Goal: Task Accomplishment & Management: Manage account settings

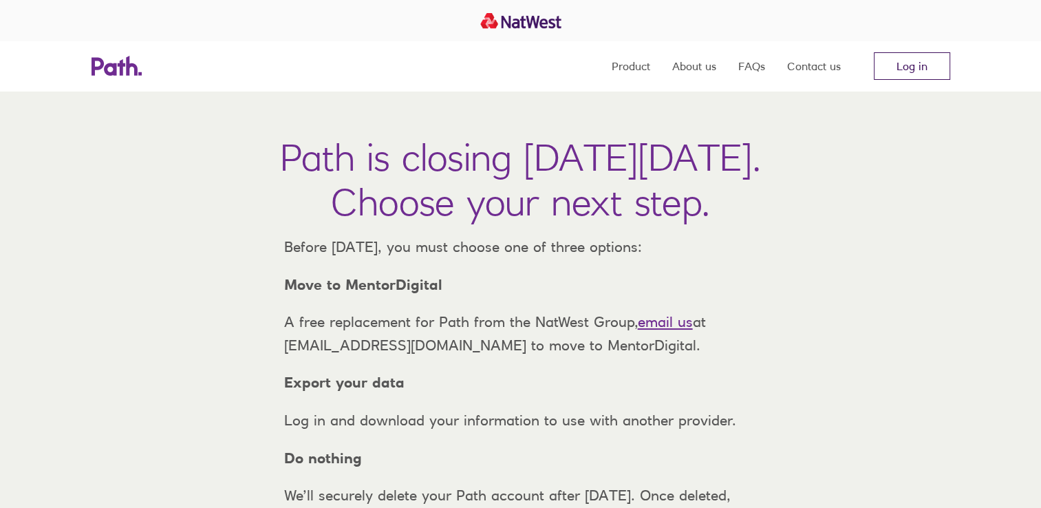
click at [916, 57] on link "Log in" at bounding box center [912, 66] width 76 height 28
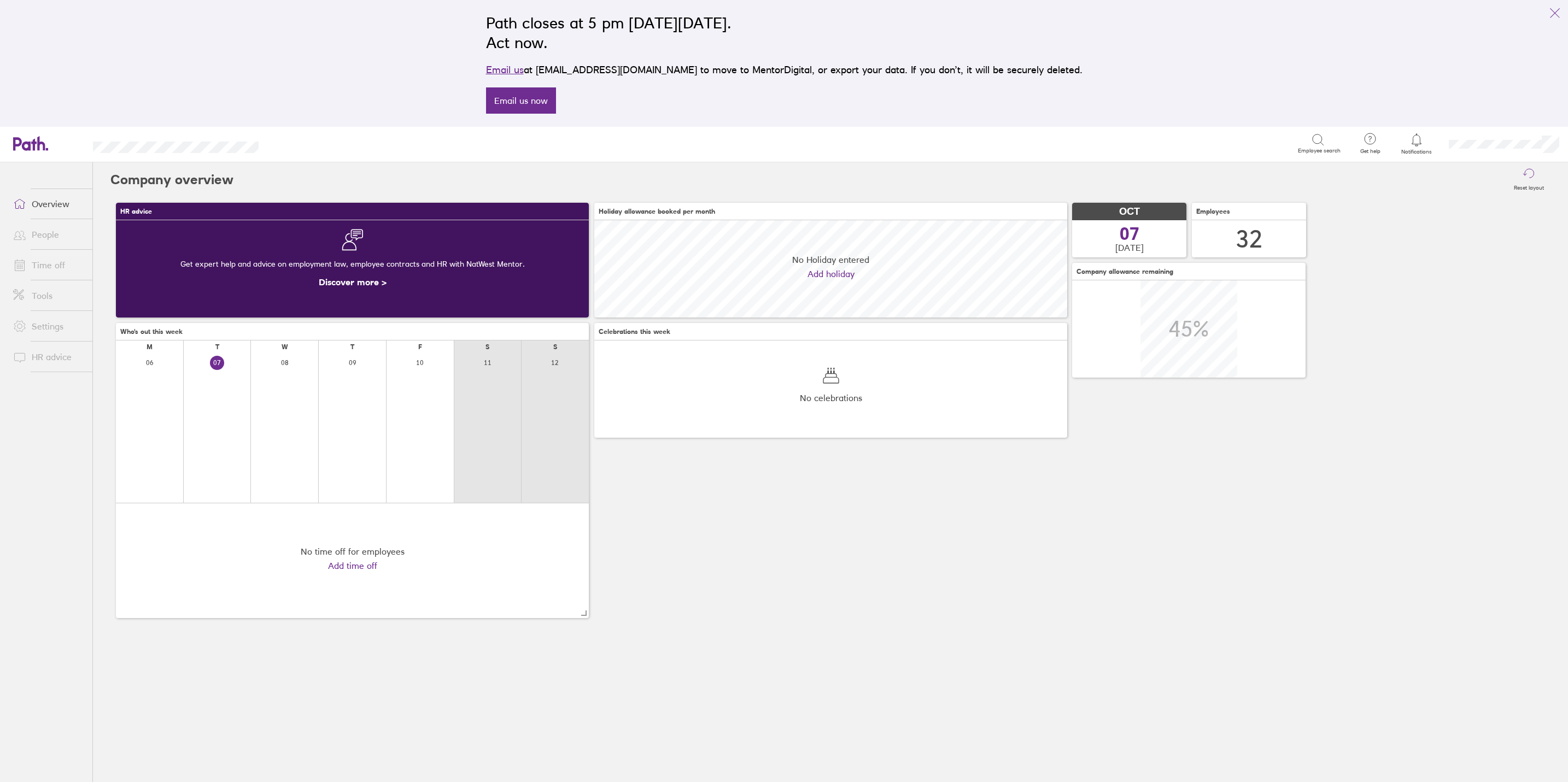
scroll to position [97, 473]
click at [53, 260] on link "Time off" at bounding box center [48, 265] width 88 height 22
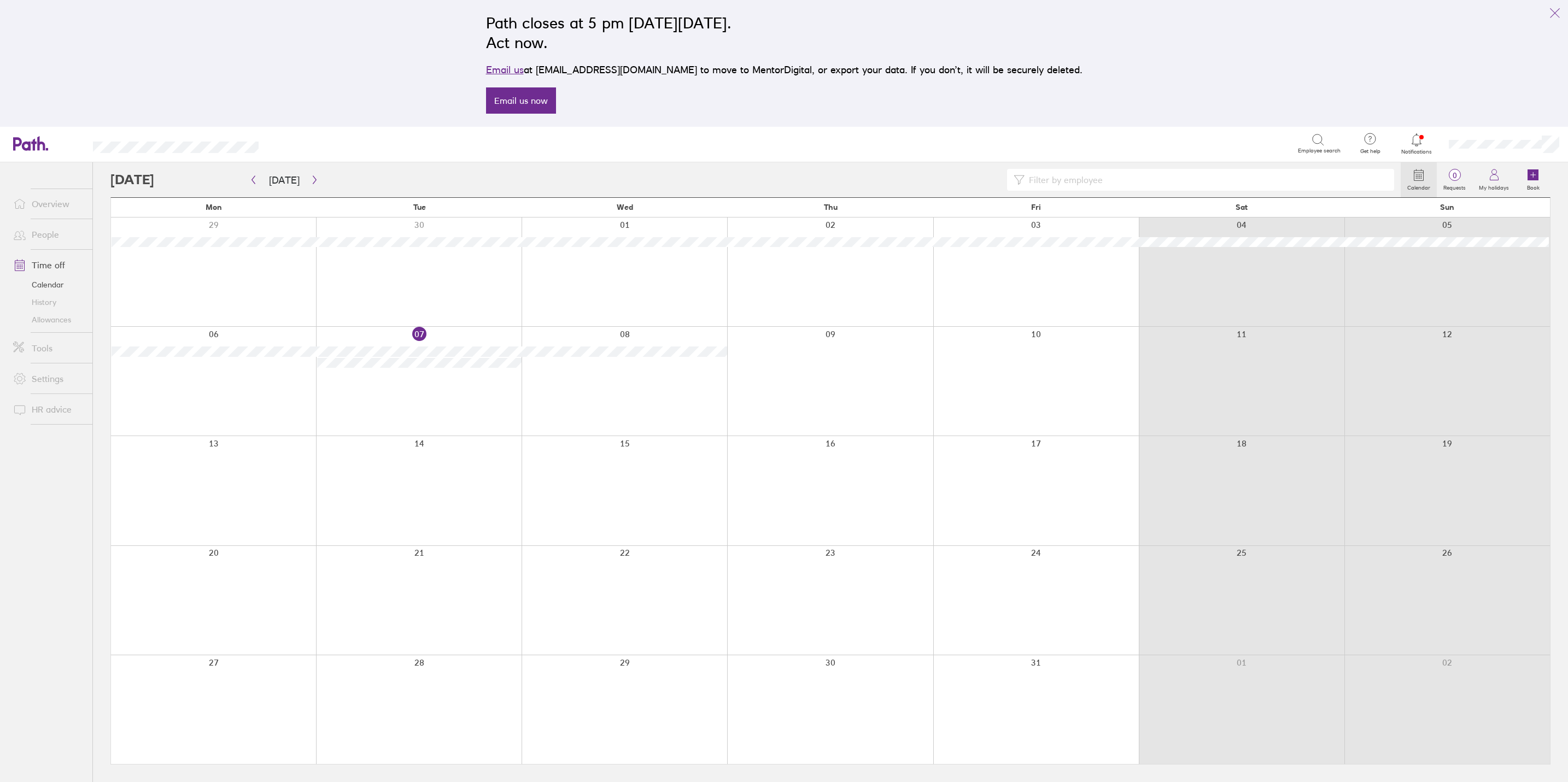
click at [33, 229] on link "People" at bounding box center [48, 234] width 88 height 22
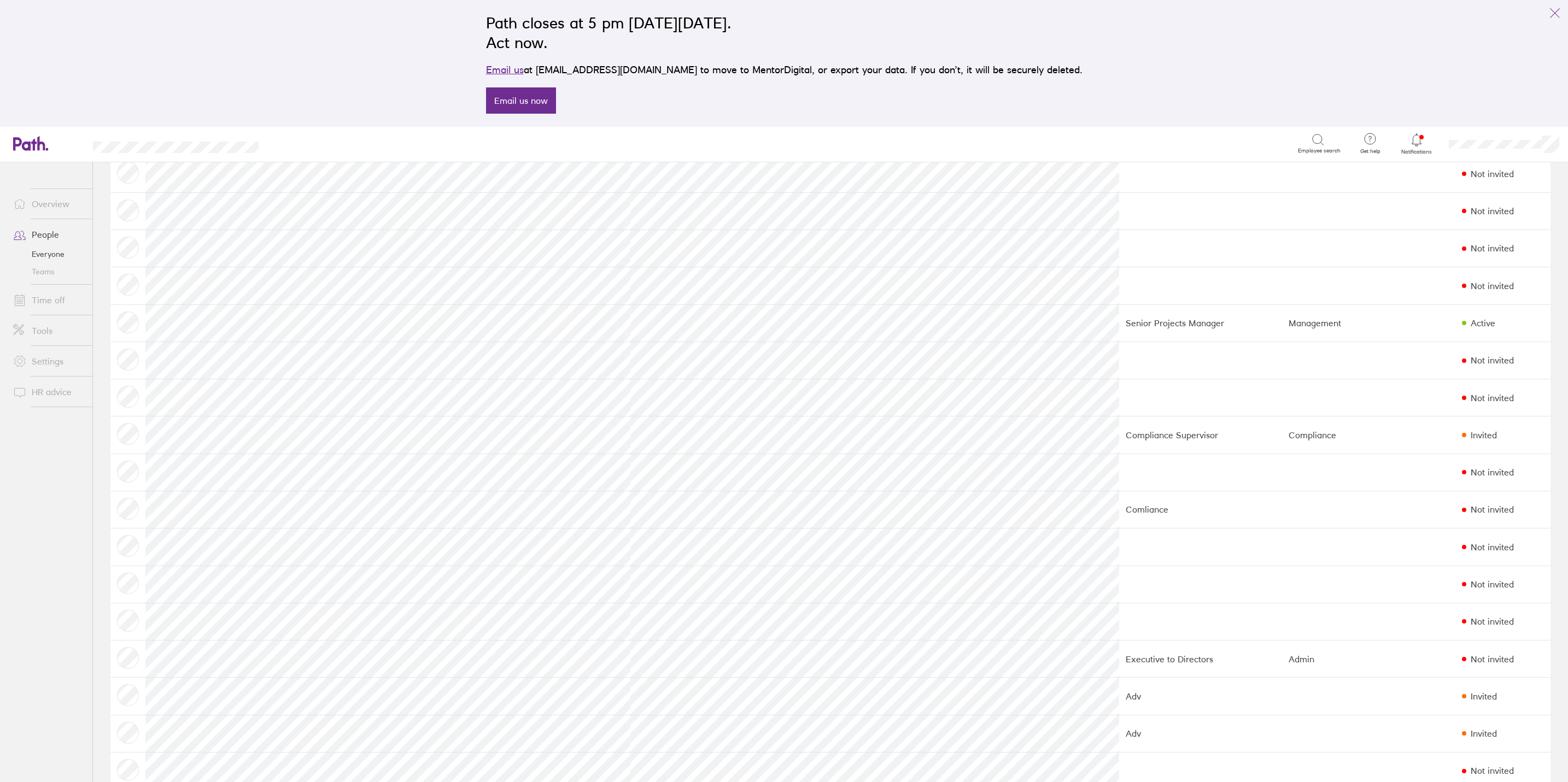
scroll to position [328, 0]
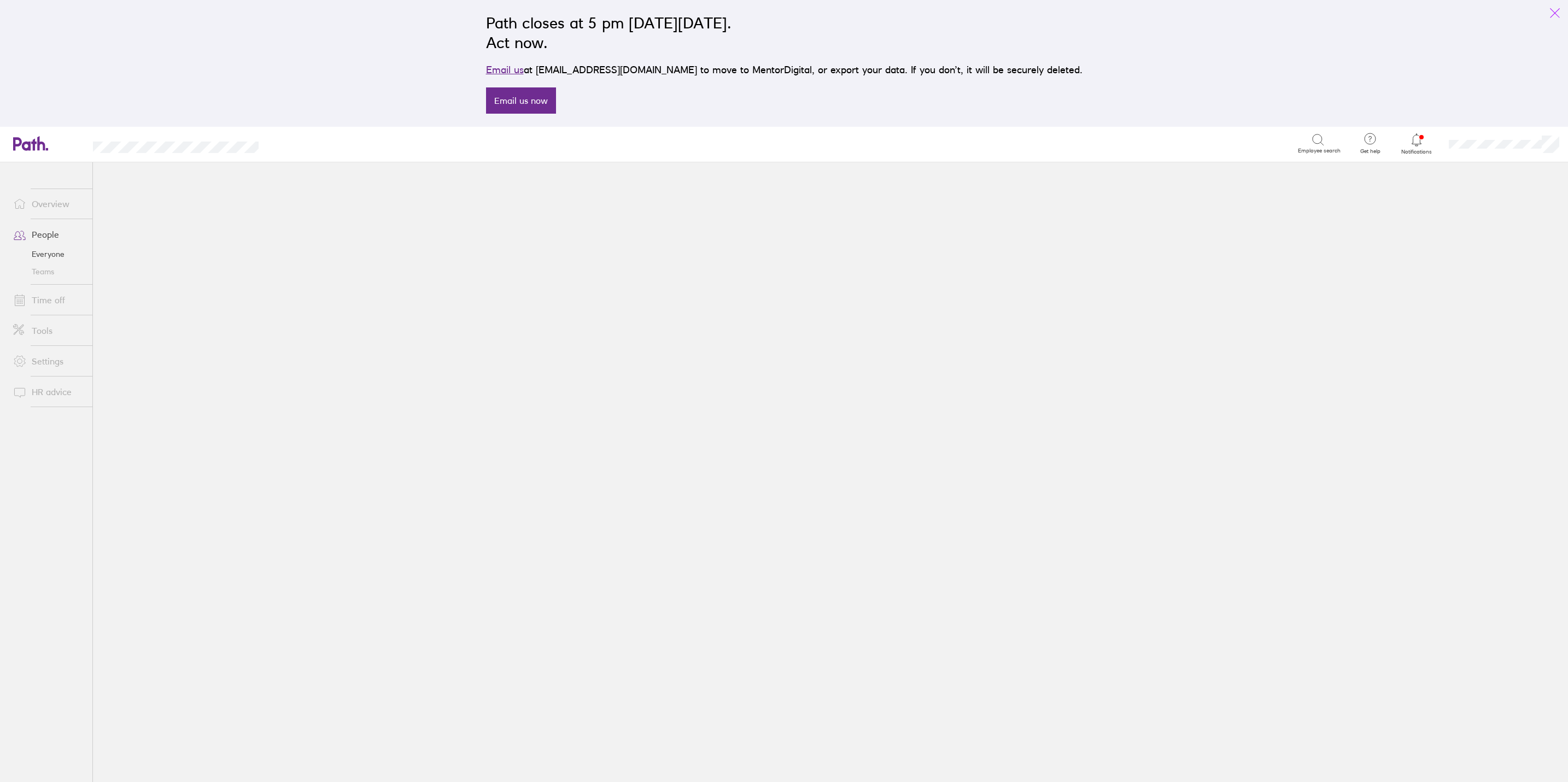
click at [1555, 15] on icon "link" at bounding box center [1554, 13] width 14 height 13
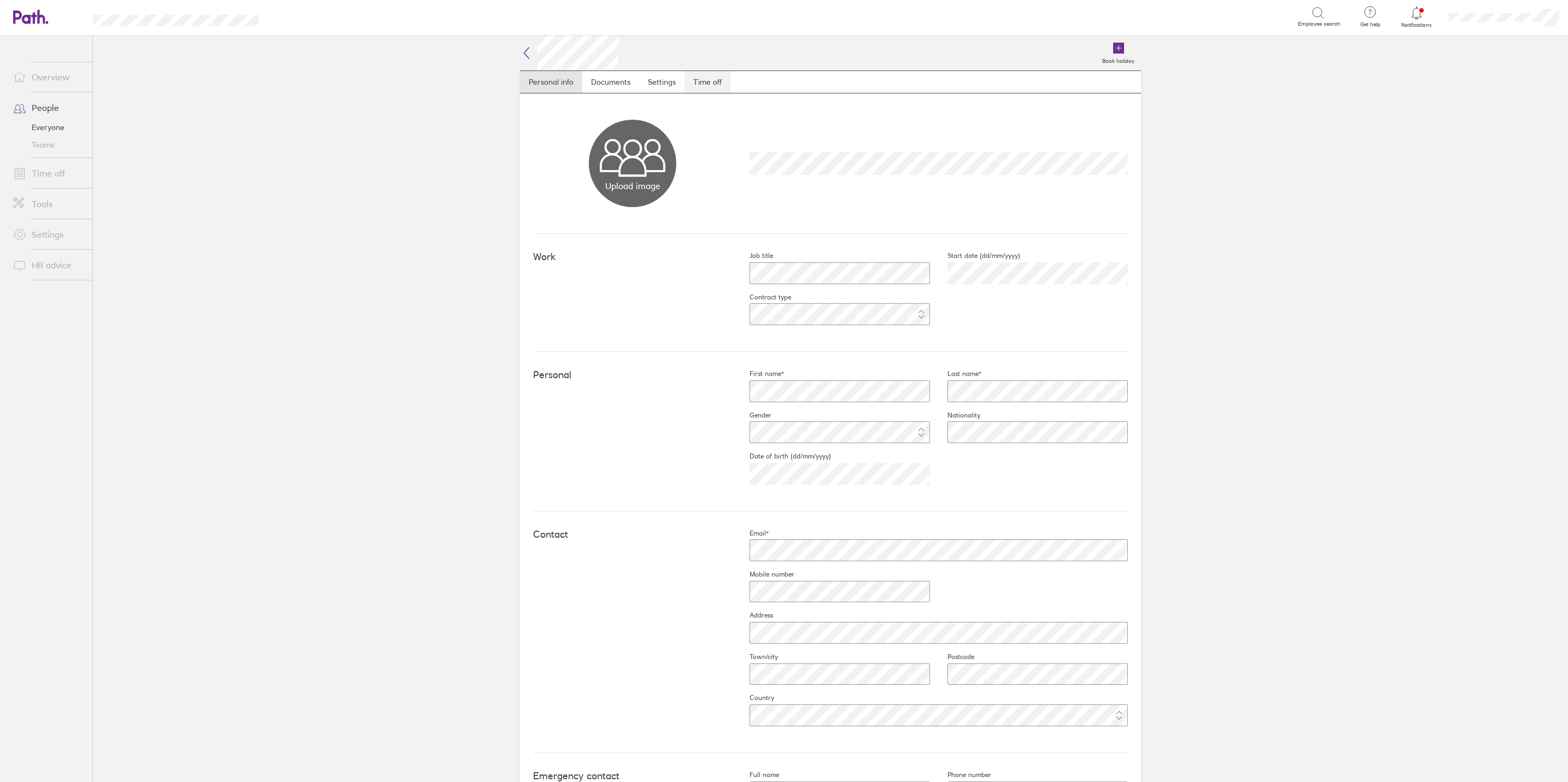
click at [702, 79] on link "Time off" at bounding box center [708, 82] width 46 height 22
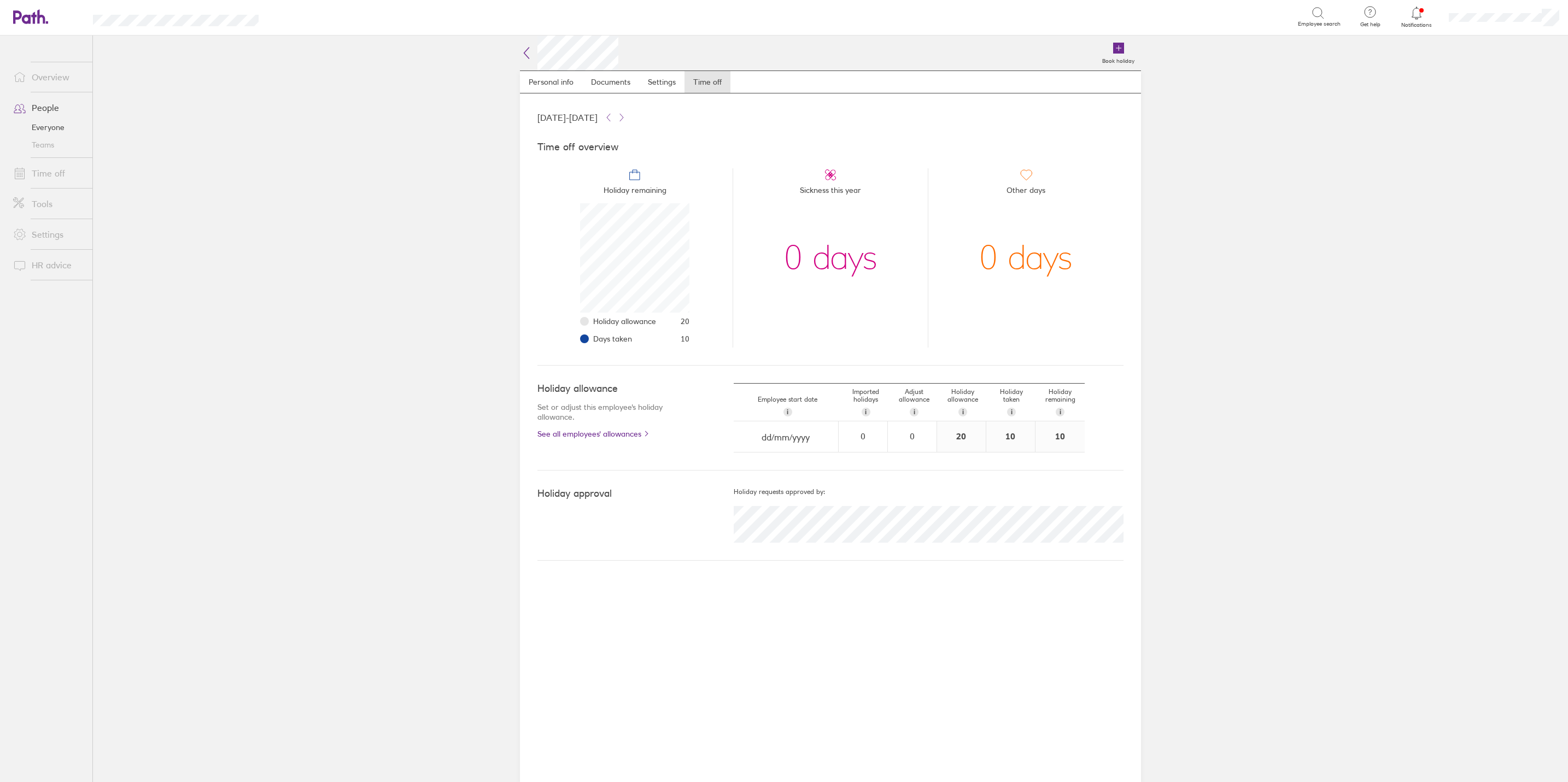
scroll to position [110, 110]
click at [53, 235] on link "Settings" at bounding box center [48, 234] width 88 height 22
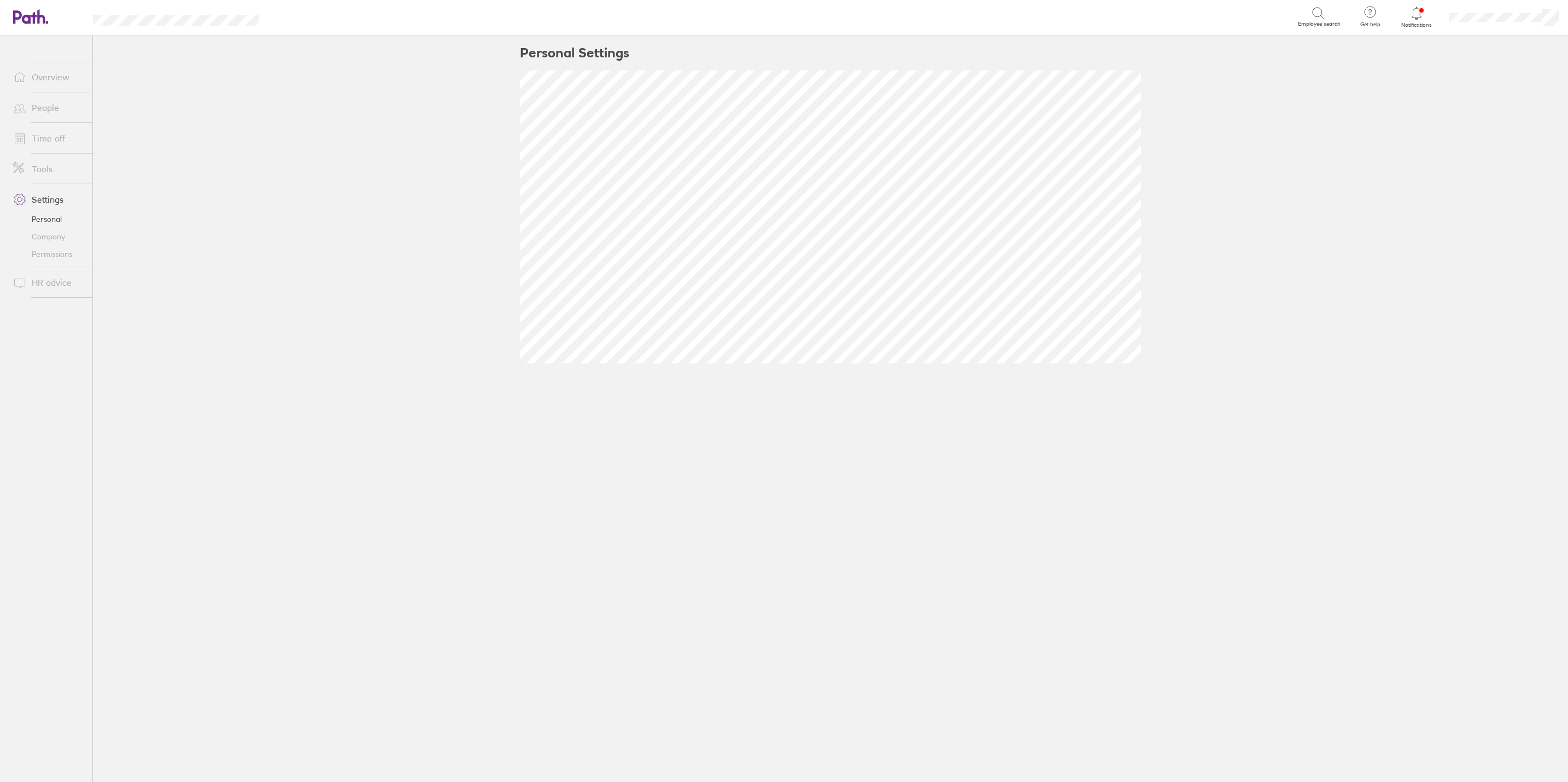
click at [47, 73] on link "Overview" at bounding box center [48, 77] width 88 height 22
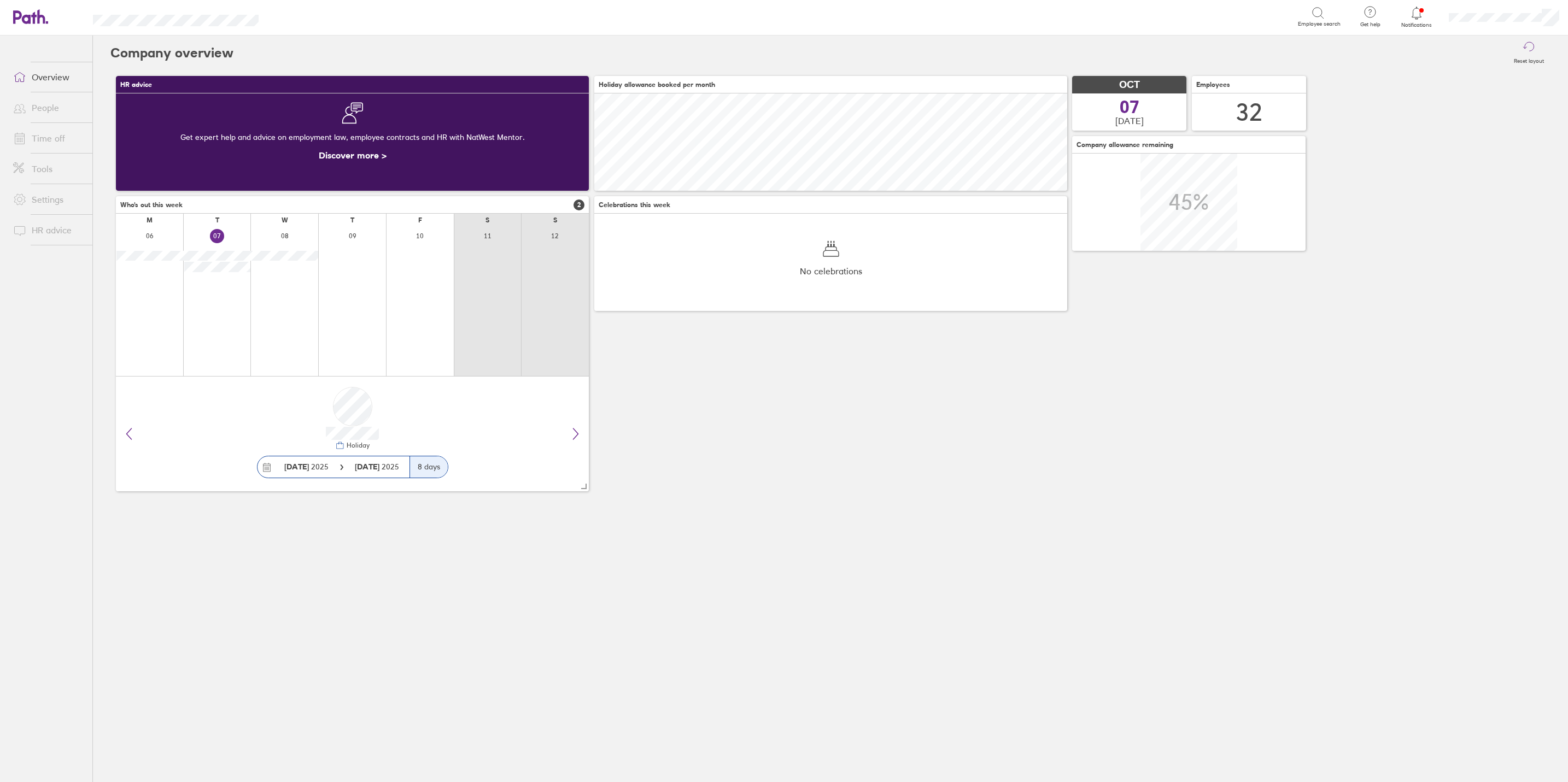
scroll to position [97, 473]
click at [44, 104] on link "People" at bounding box center [48, 108] width 88 height 22
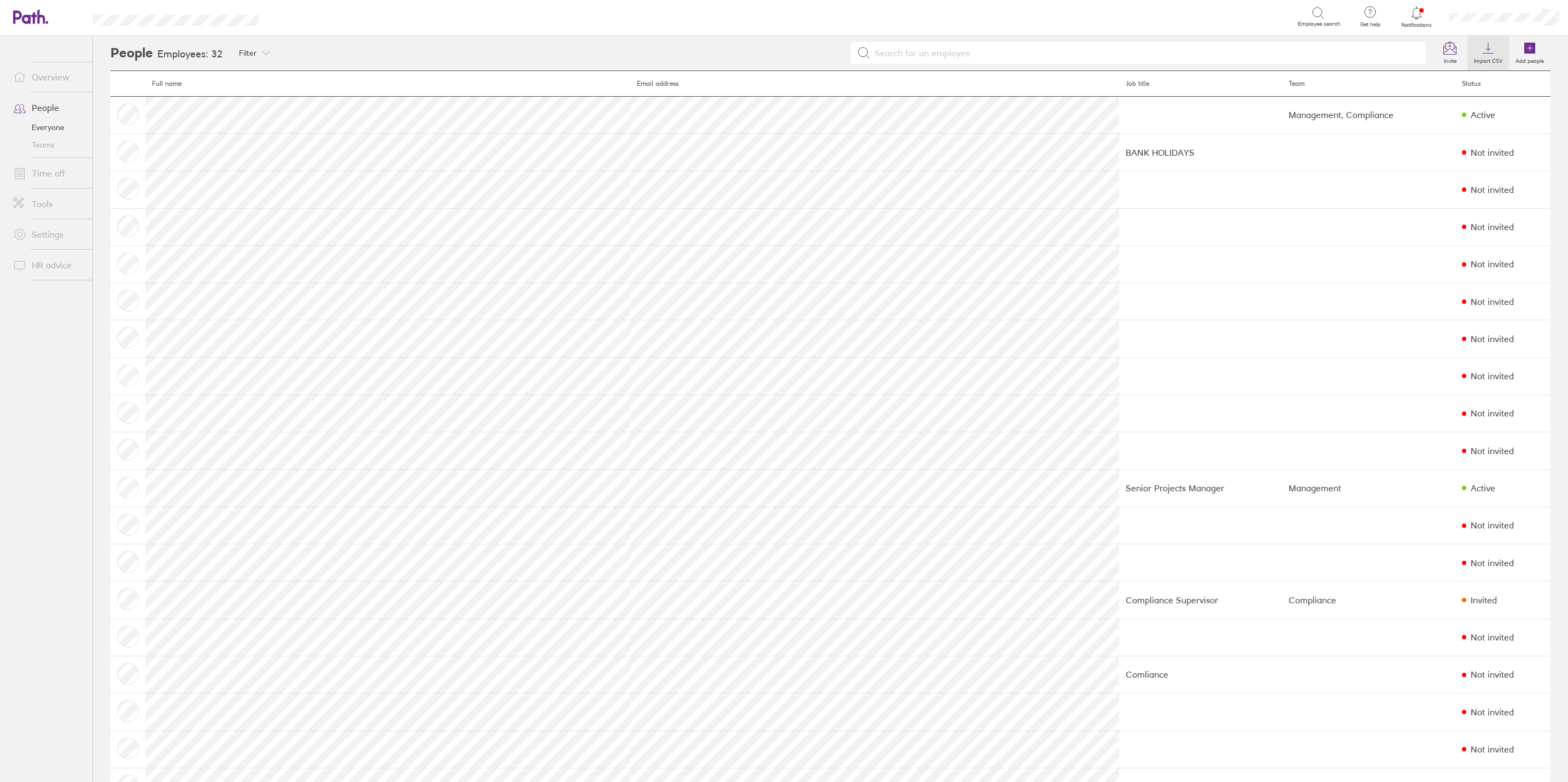
click at [1473, 60] on label "Import CSV" at bounding box center [1488, 60] width 41 height 10
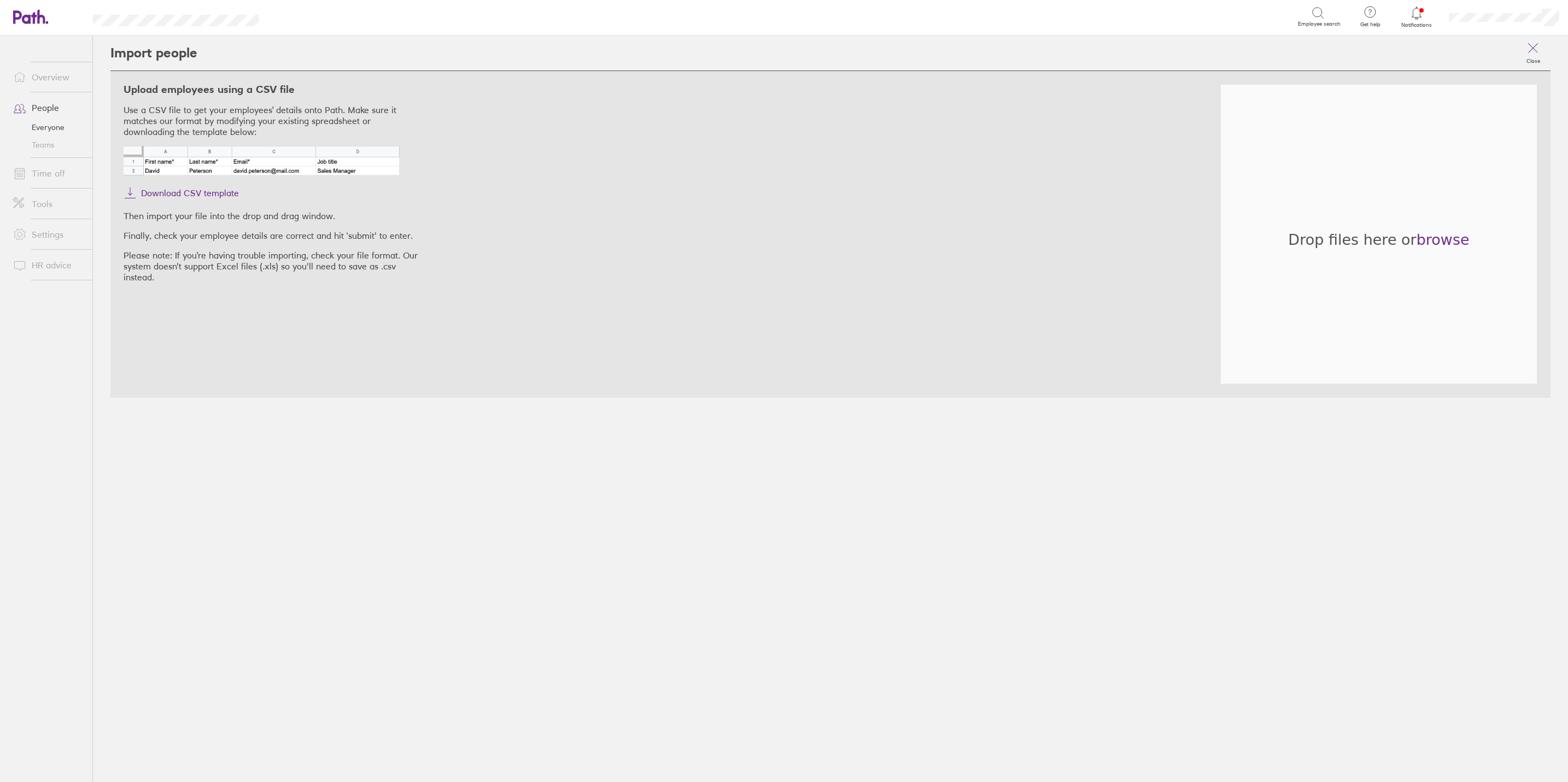
drag, startPoint x: 214, startPoint y: 189, endPoint x: 246, endPoint y: 220, distance: 44.6
click at [307, 257] on div "Upload employees using a CSV file Use a CSV file to get your employees’ details…" at bounding box center [276, 234] width 306 height 301
click at [225, 194] on span "Download CSV template" at bounding box center [190, 193] width 98 height 17
click at [59, 169] on link "Time off" at bounding box center [48, 173] width 88 height 22
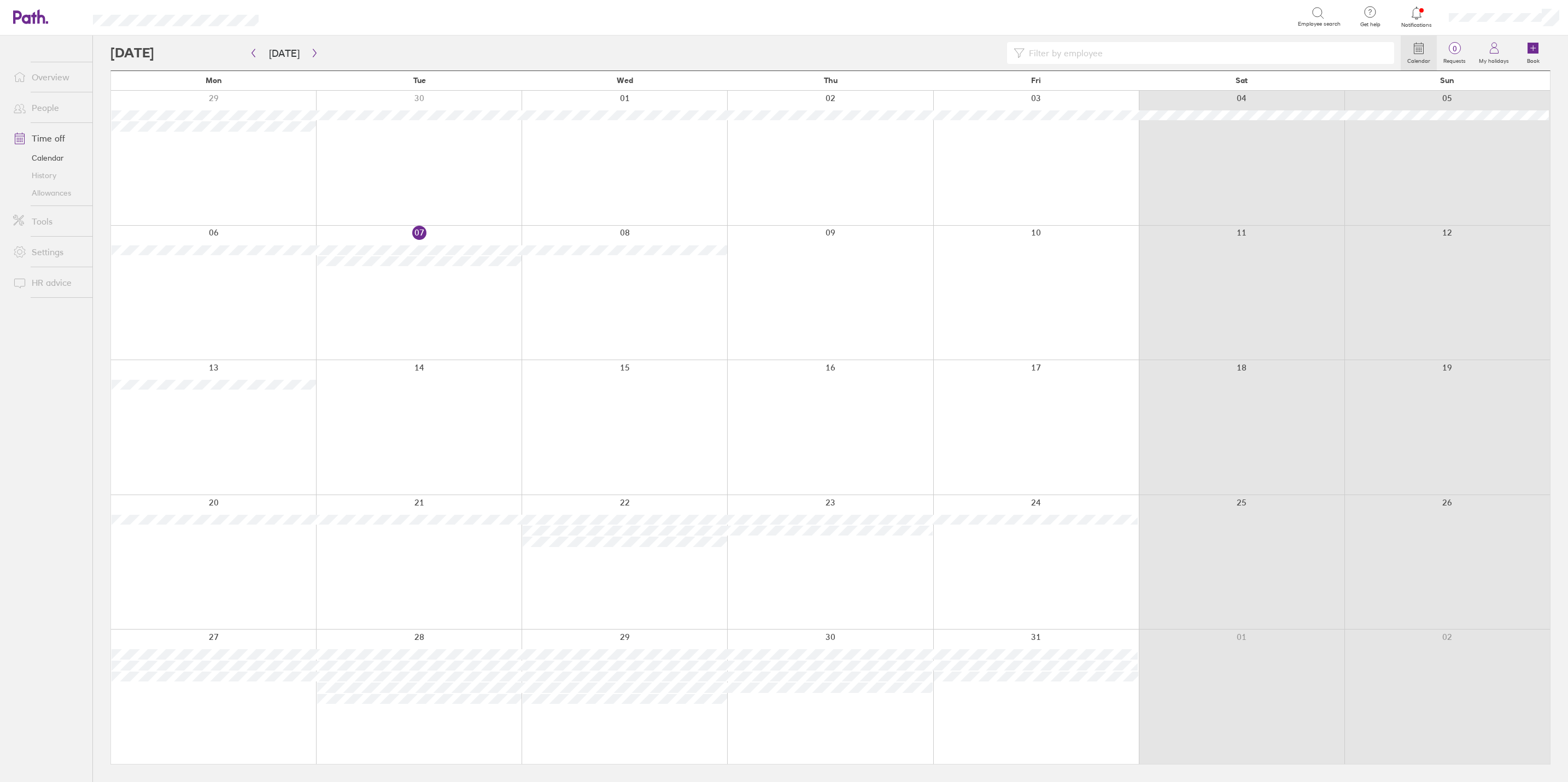
click at [55, 106] on link "People" at bounding box center [48, 108] width 88 height 22
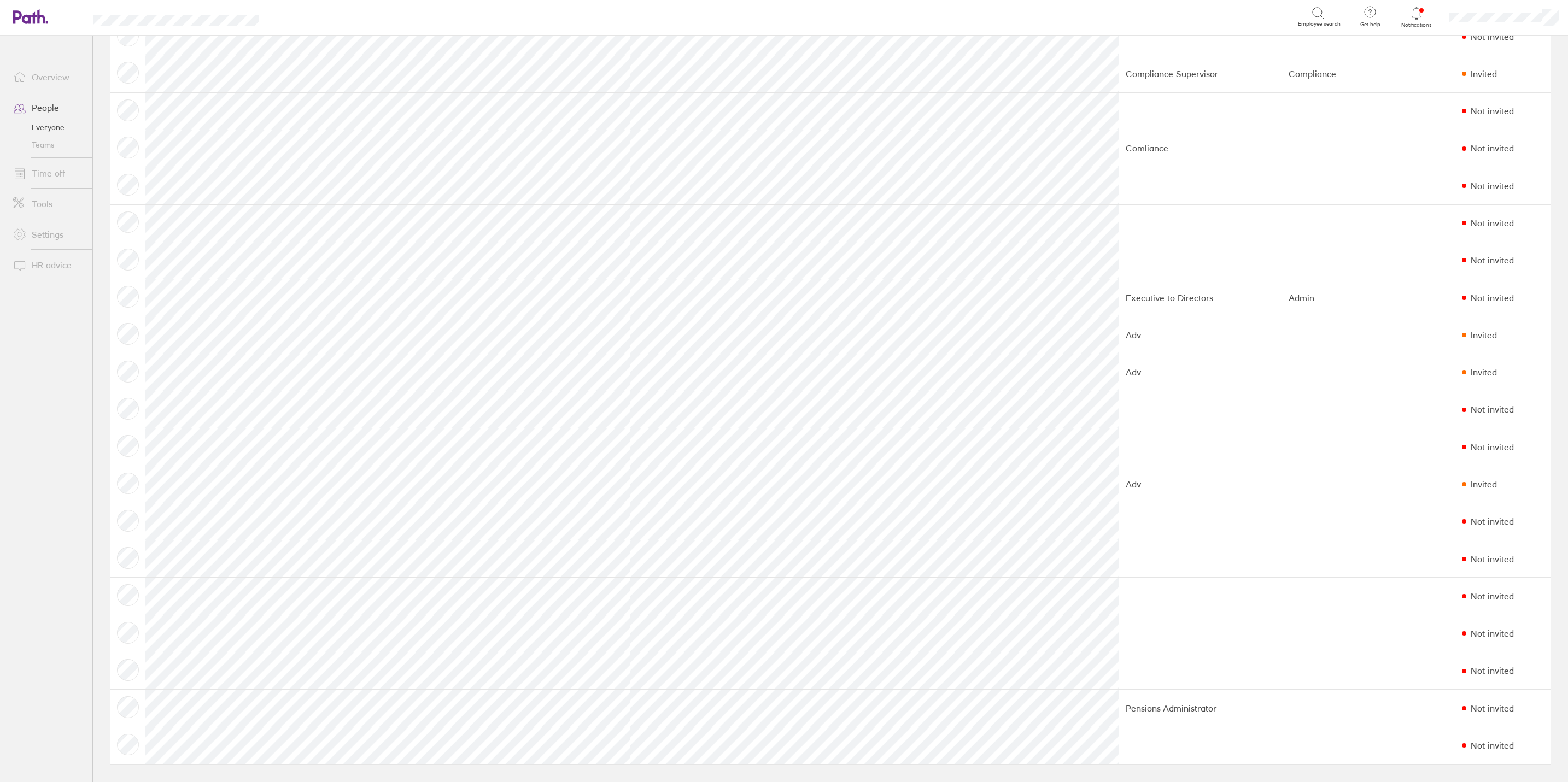
scroll to position [563, 0]
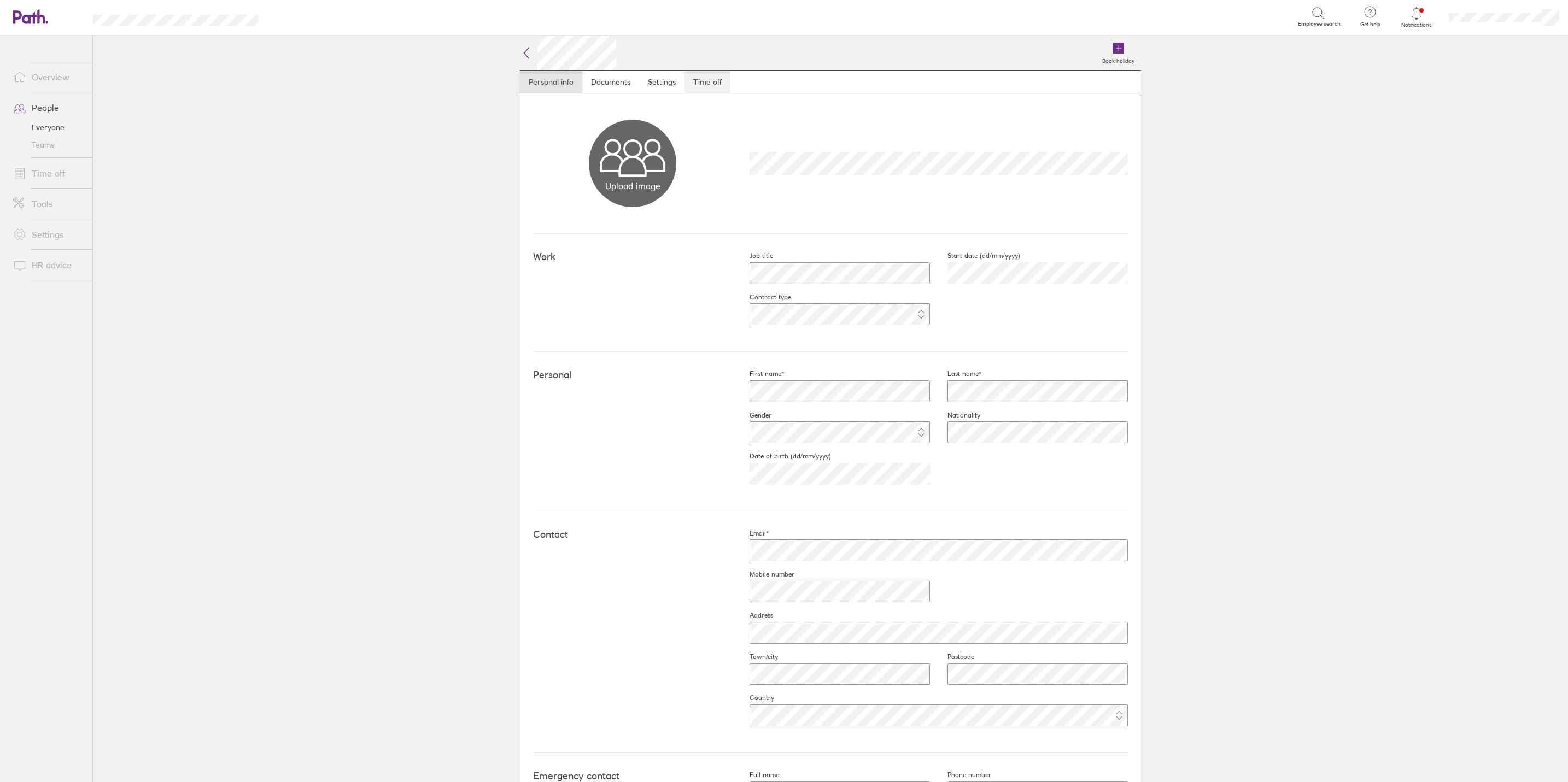
click at [709, 84] on link "Time off" at bounding box center [708, 82] width 46 height 22
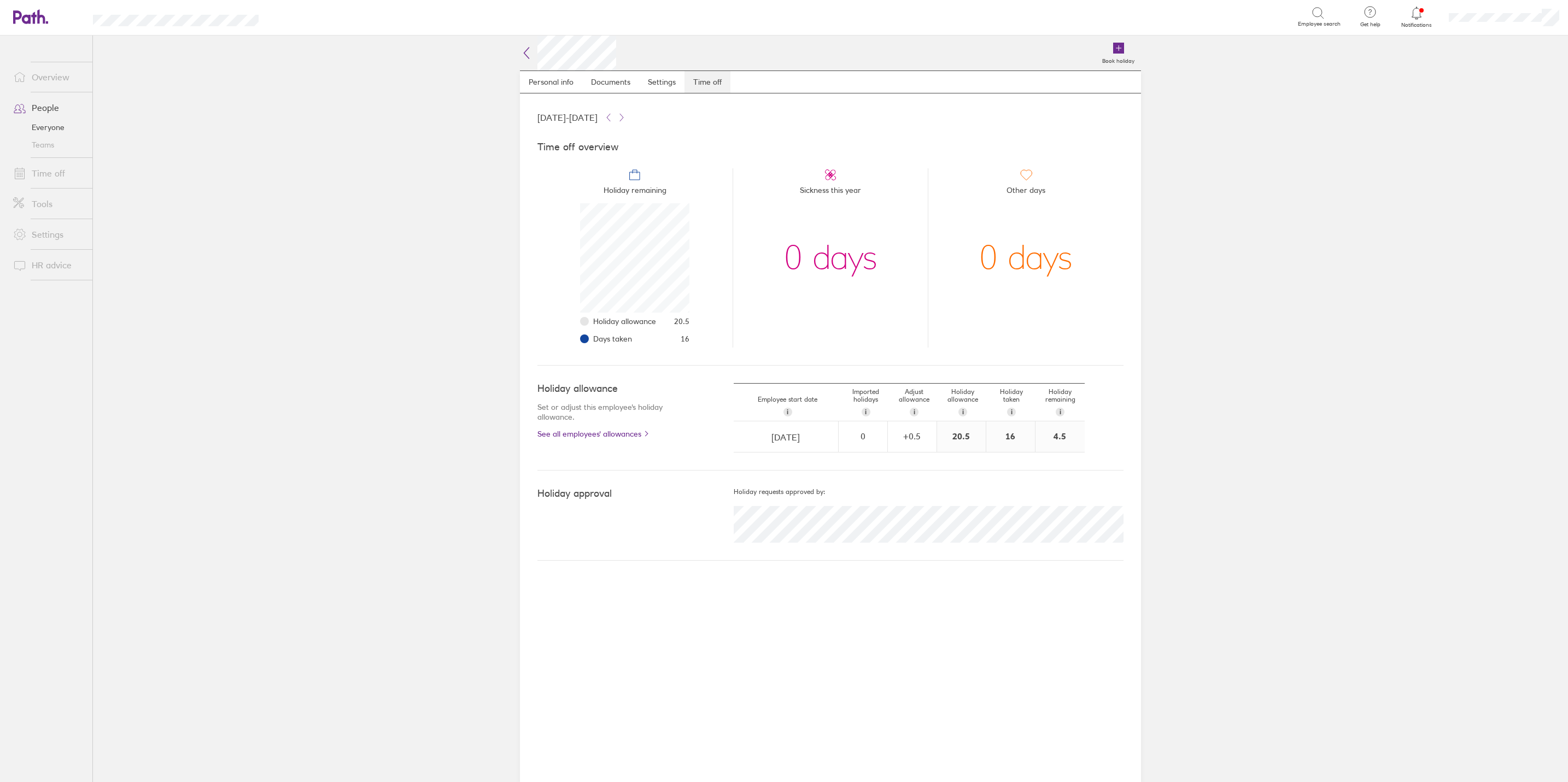
scroll to position [110, 110]
click at [913, 433] on div "+ 0.5" at bounding box center [912, 436] width 48 height 10
click at [927, 445] on div "-" at bounding box center [927, 441] width 9 height 9
click at [1106, 482] on div "Holiday approval Holiday requests approved by:" at bounding box center [831, 516] width 586 height 91
click at [902, 441] on div "+ 0.5" at bounding box center [912, 436] width 48 height 10
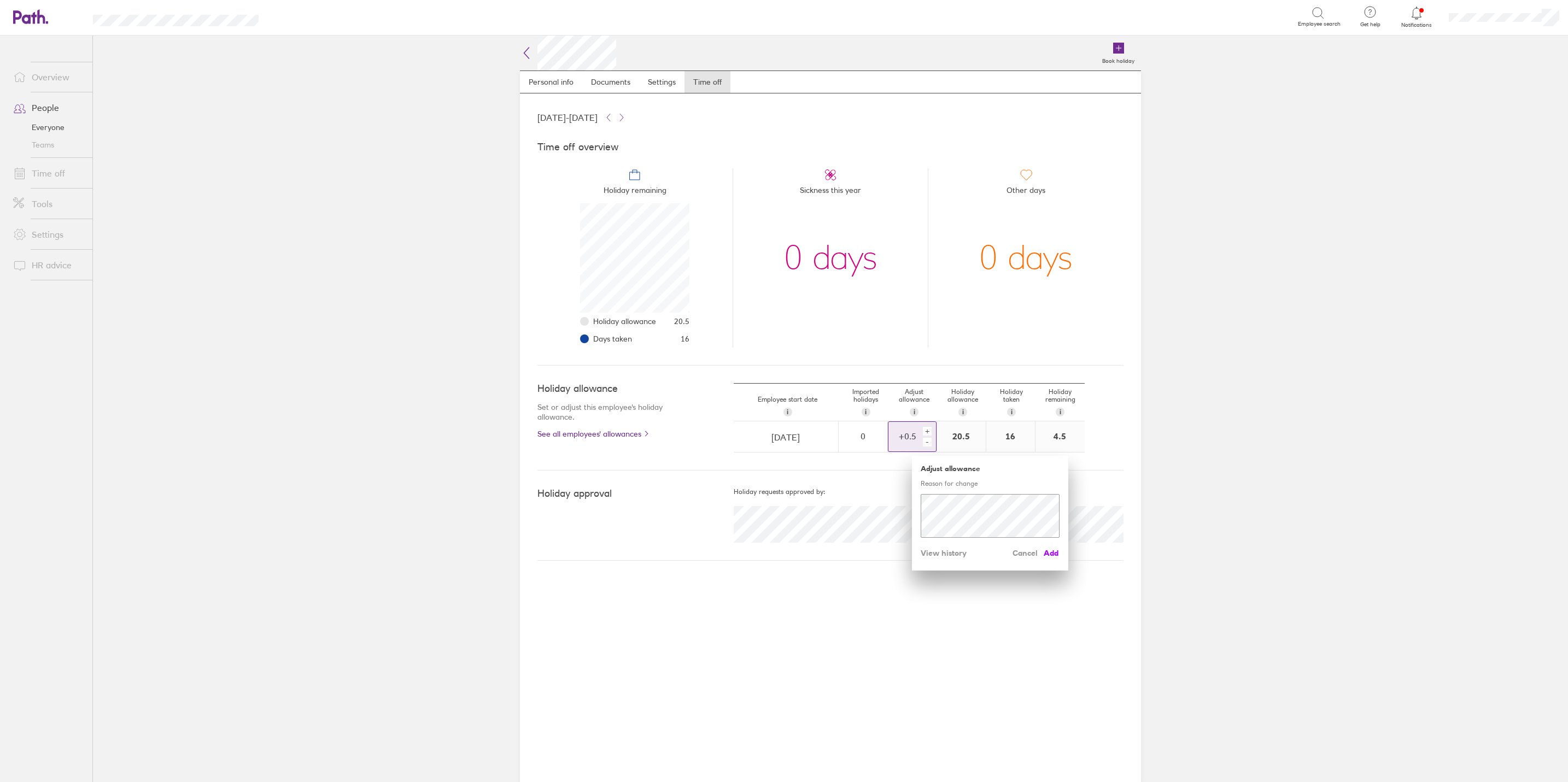
click at [1056, 554] on span "Add" at bounding box center [1051, 553] width 17 height 17
click at [927, 445] on div "-" at bounding box center [927, 441] width 9 height 9
click at [1058, 556] on span "Add" at bounding box center [1051, 553] width 17 height 17
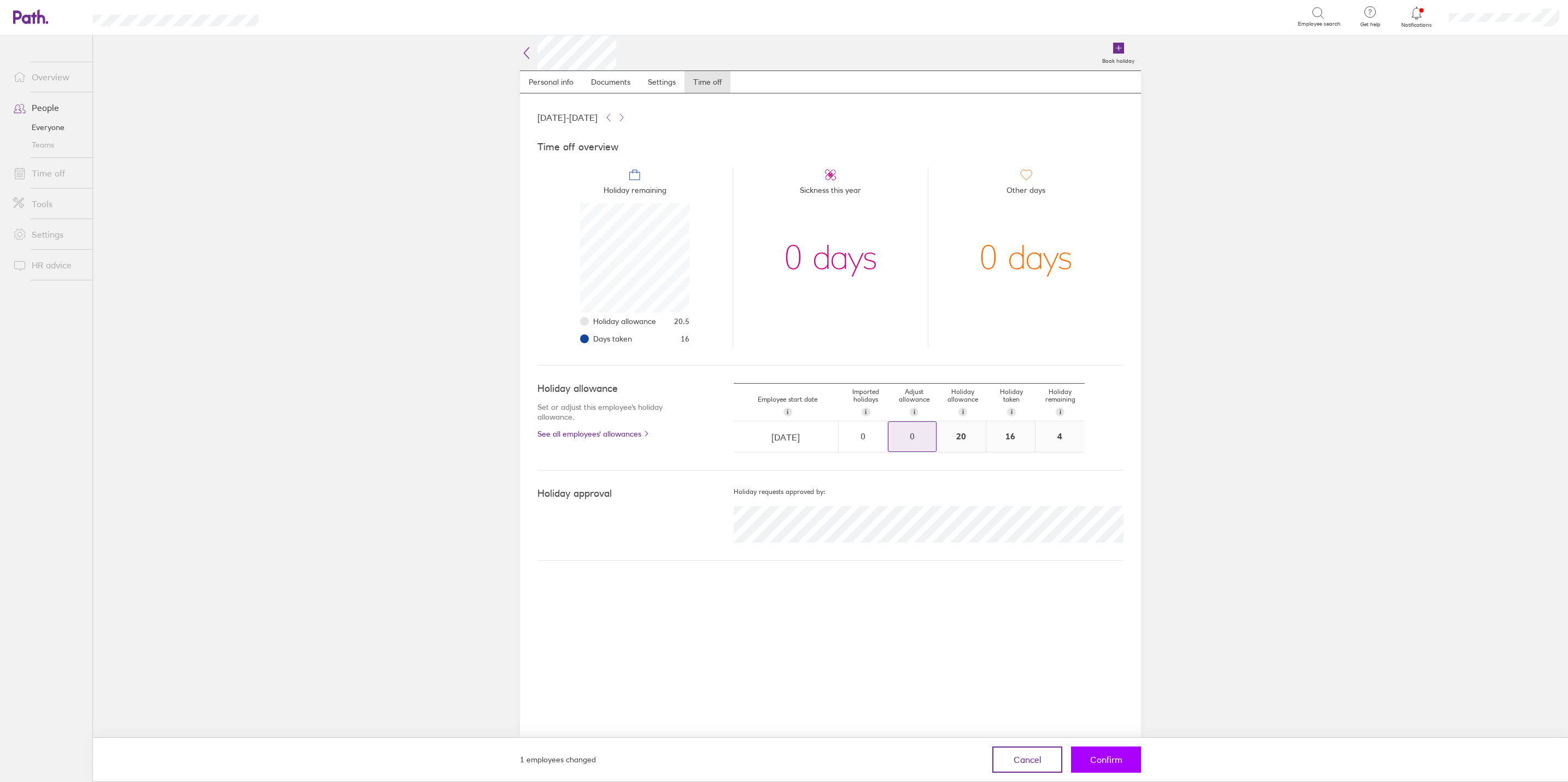
click at [1121, 754] on span "Confirm" at bounding box center [1106, 759] width 33 height 10
click at [1121, 761] on span "Confirm" at bounding box center [1106, 759] width 33 height 10
click at [1095, 754] on span "Confirm" at bounding box center [1106, 759] width 33 height 10
click at [50, 108] on link "People" at bounding box center [48, 108] width 88 height 22
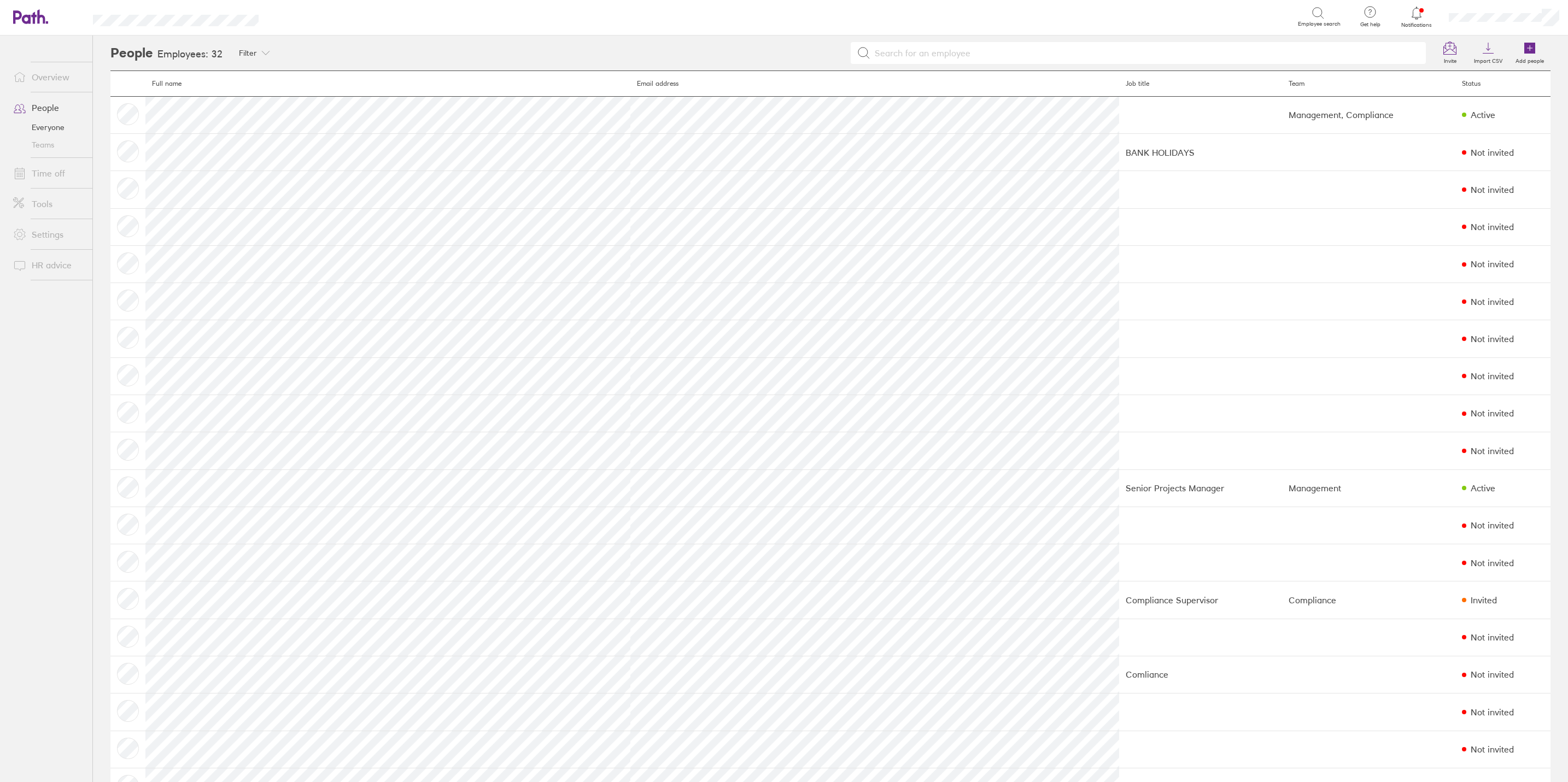
click at [43, 171] on link "Time off" at bounding box center [48, 173] width 88 height 22
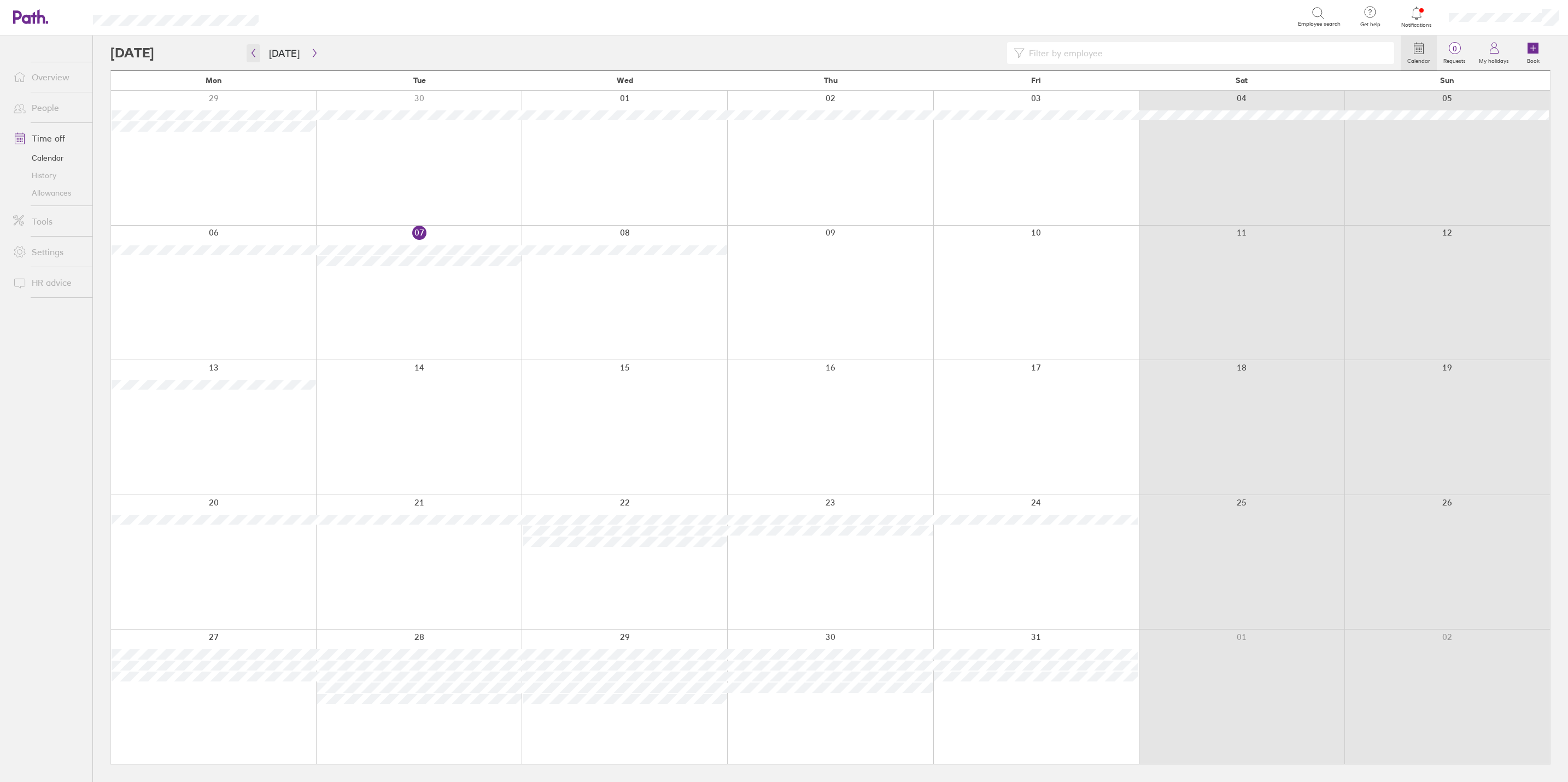
click at [255, 56] on icon "button" at bounding box center [253, 53] width 3 height 8
click at [252, 51] on icon "button" at bounding box center [253, 52] width 8 height 9
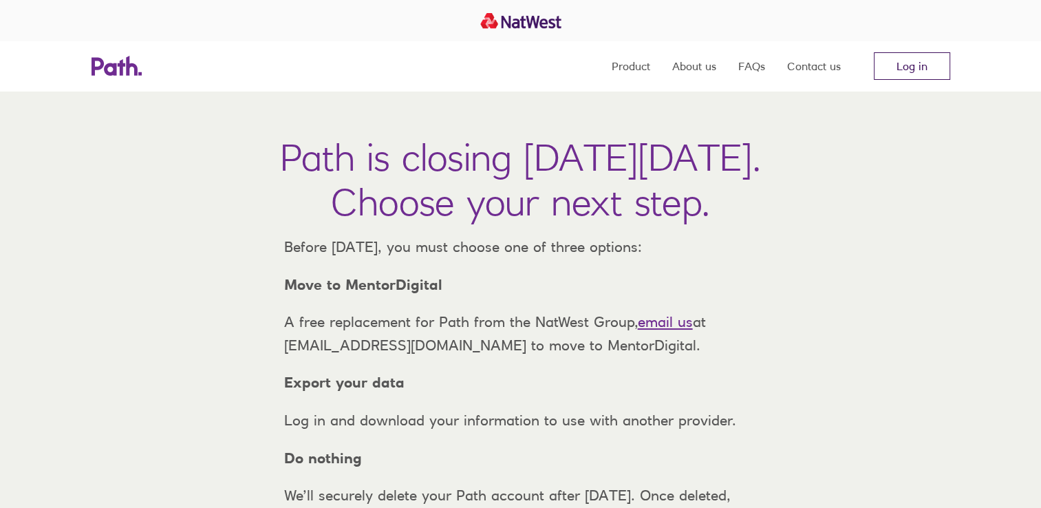
click at [897, 63] on link "Log in" at bounding box center [912, 66] width 76 height 28
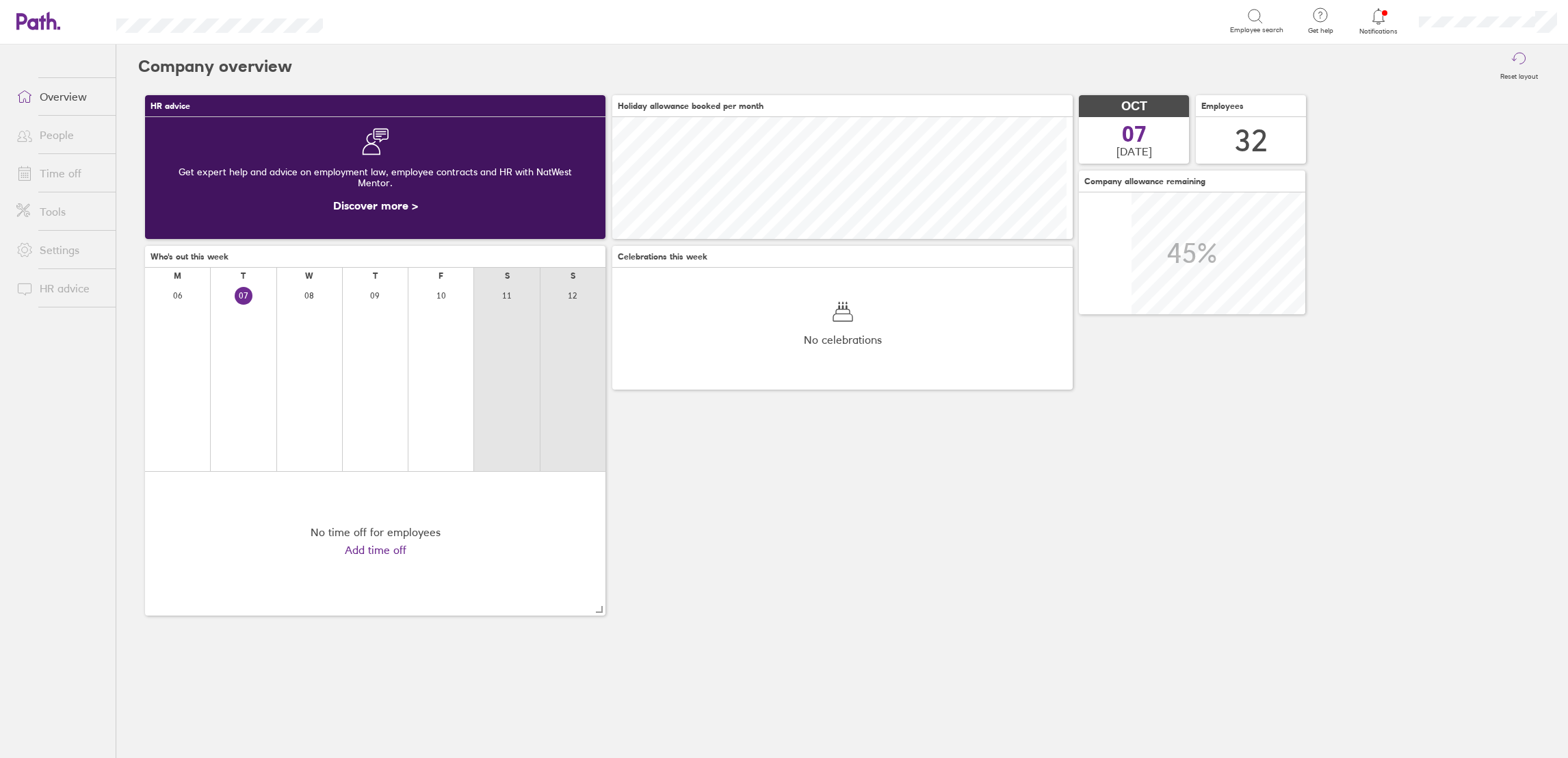
scroll to position [122, 460]
click at [40, 175] on link "Time off" at bounding box center [61, 173] width 110 height 28
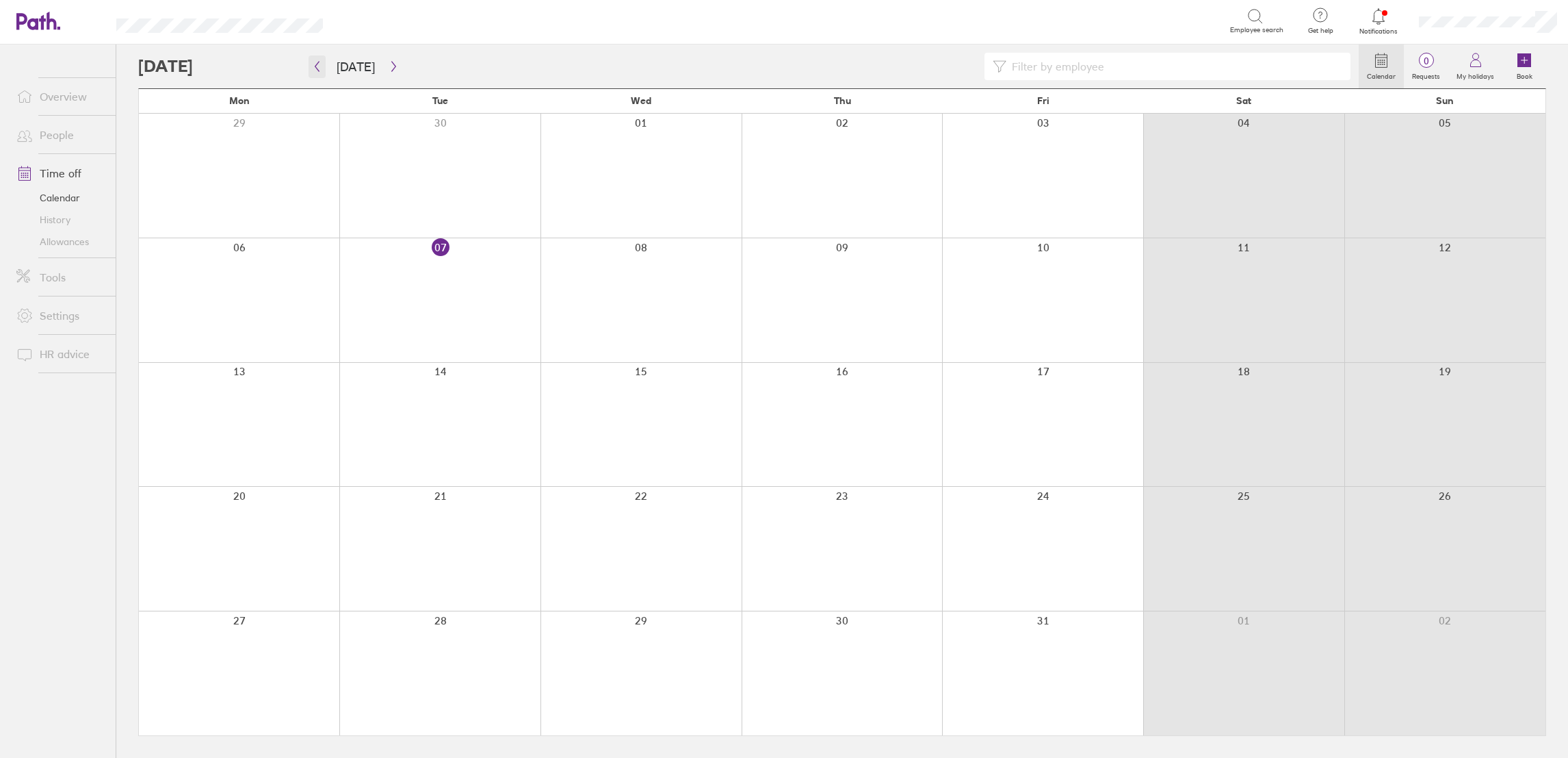
click at [315, 65] on icon "button" at bounding box center [317, 66] width 10 height 11
click at [64, 94] on link "Overview" at bounding box center [61, 96] width 110 height 28
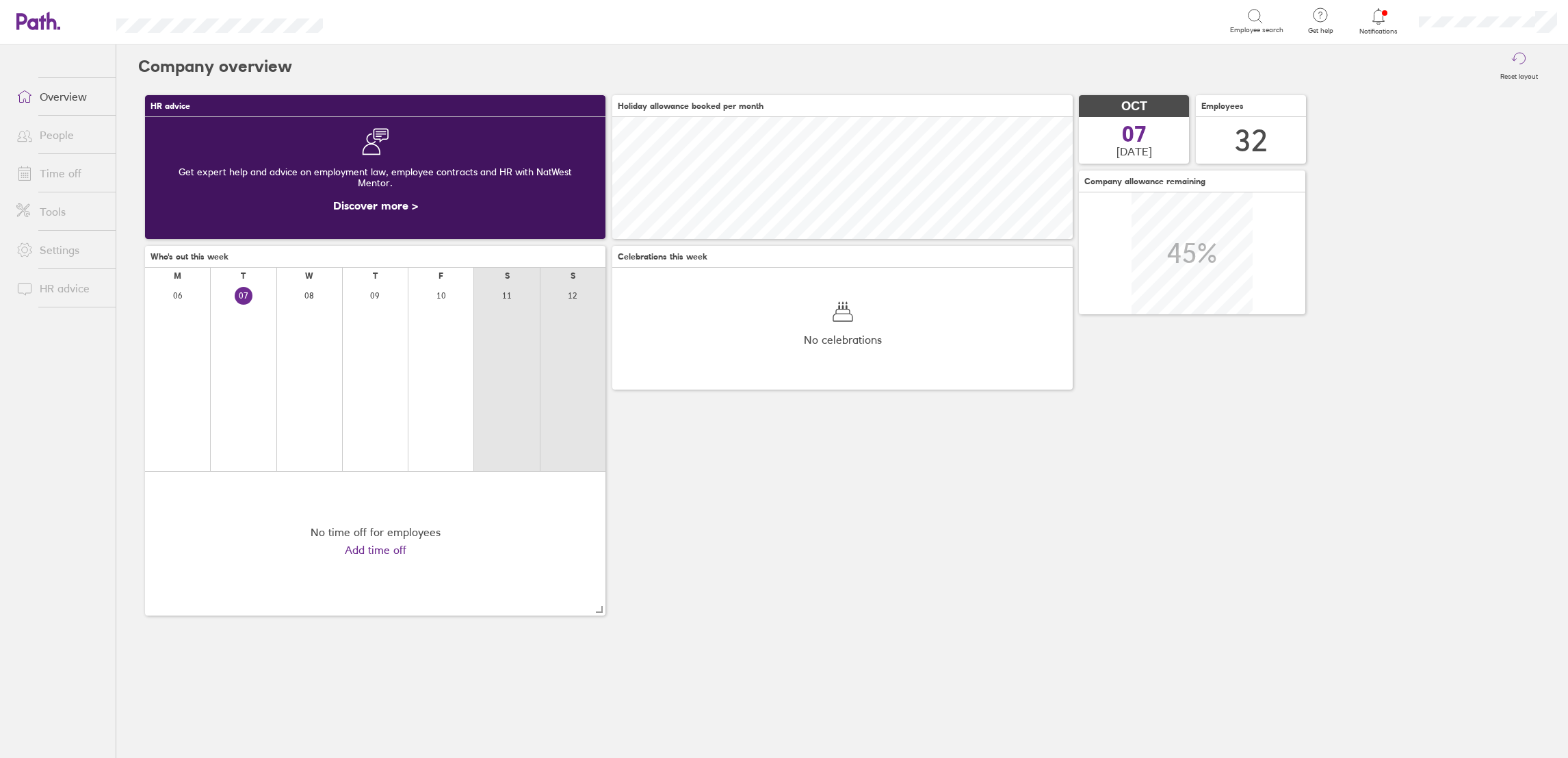
scroll to position [122, 460]
click at [1327, 19] on icon at bounding box center [1320, 15] width 17 height 17
click at [1287, 101] on link "Contact us" at bounding box center [1282, 96] width 137 height 34
click at [56, 134] on link "People" at bounding box center [61, 135] width 110 height 28
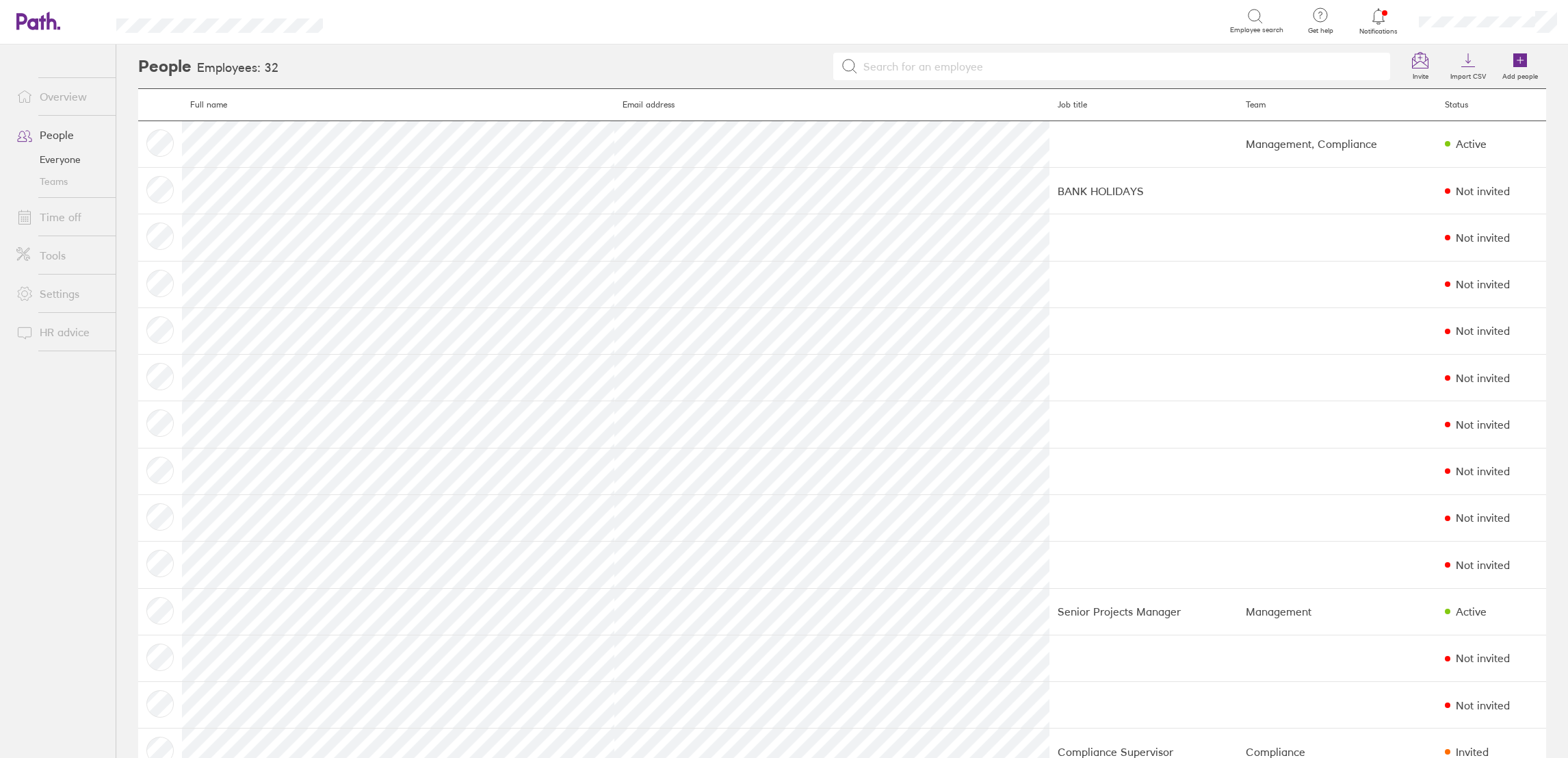
click at [53, 216] on link "Time off" at bounding box center [61, 217] width 110 height 28
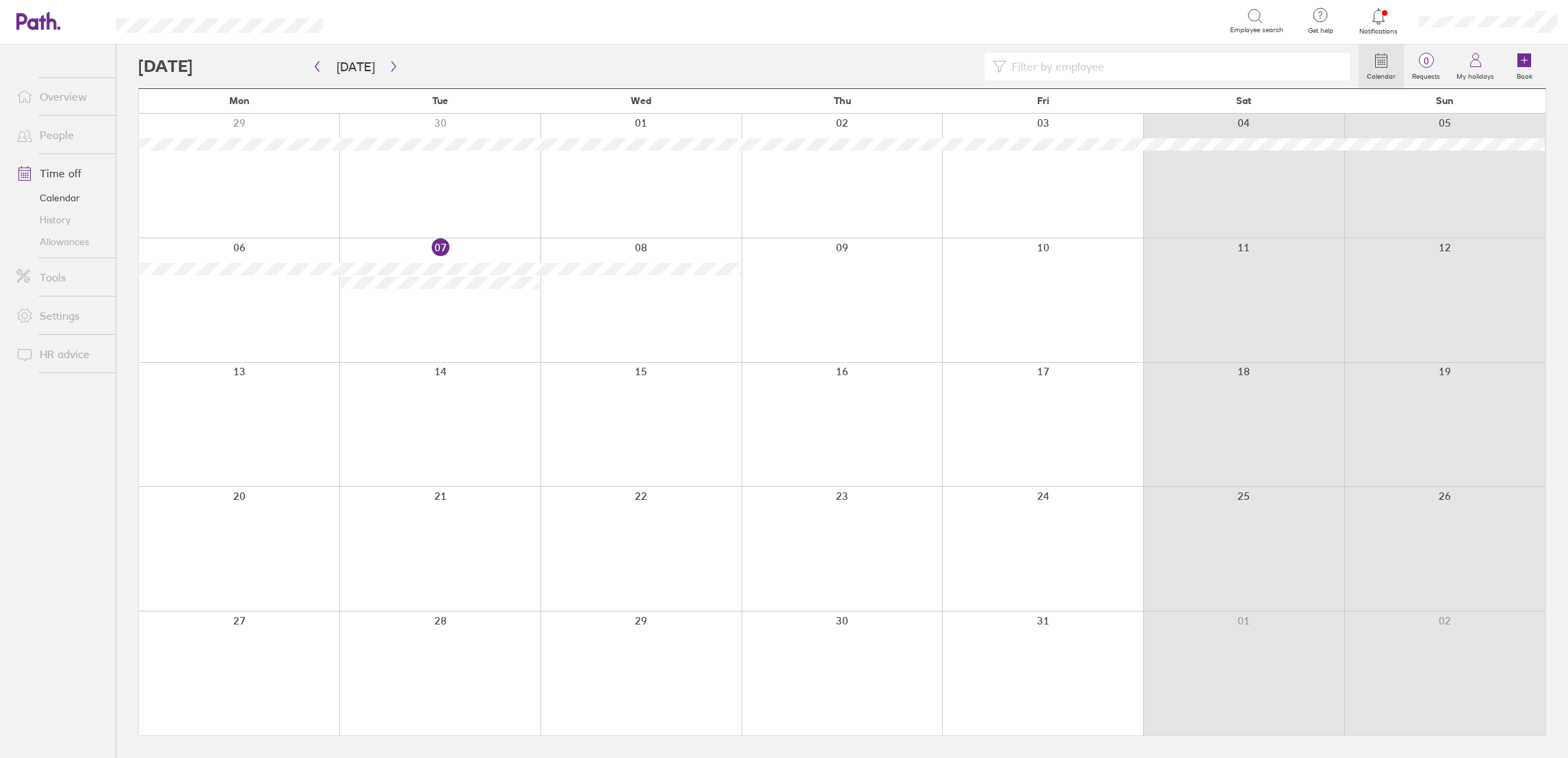
click at [217, 66] on div at bounding box center [749, 67] width 1221 height 28
click at [347, 66] on button "Today" at bounding box center [356, 67] width 61 height 23
click at [879, 62] on div at bounding box center [749, 67] width 1221 height 28
click at [322, 65] on button "button" at bounding box center [316, 67] width 17 height 23
click at [317, 63] on icon "button" at bounding box center [317, 67] width 4 height 10
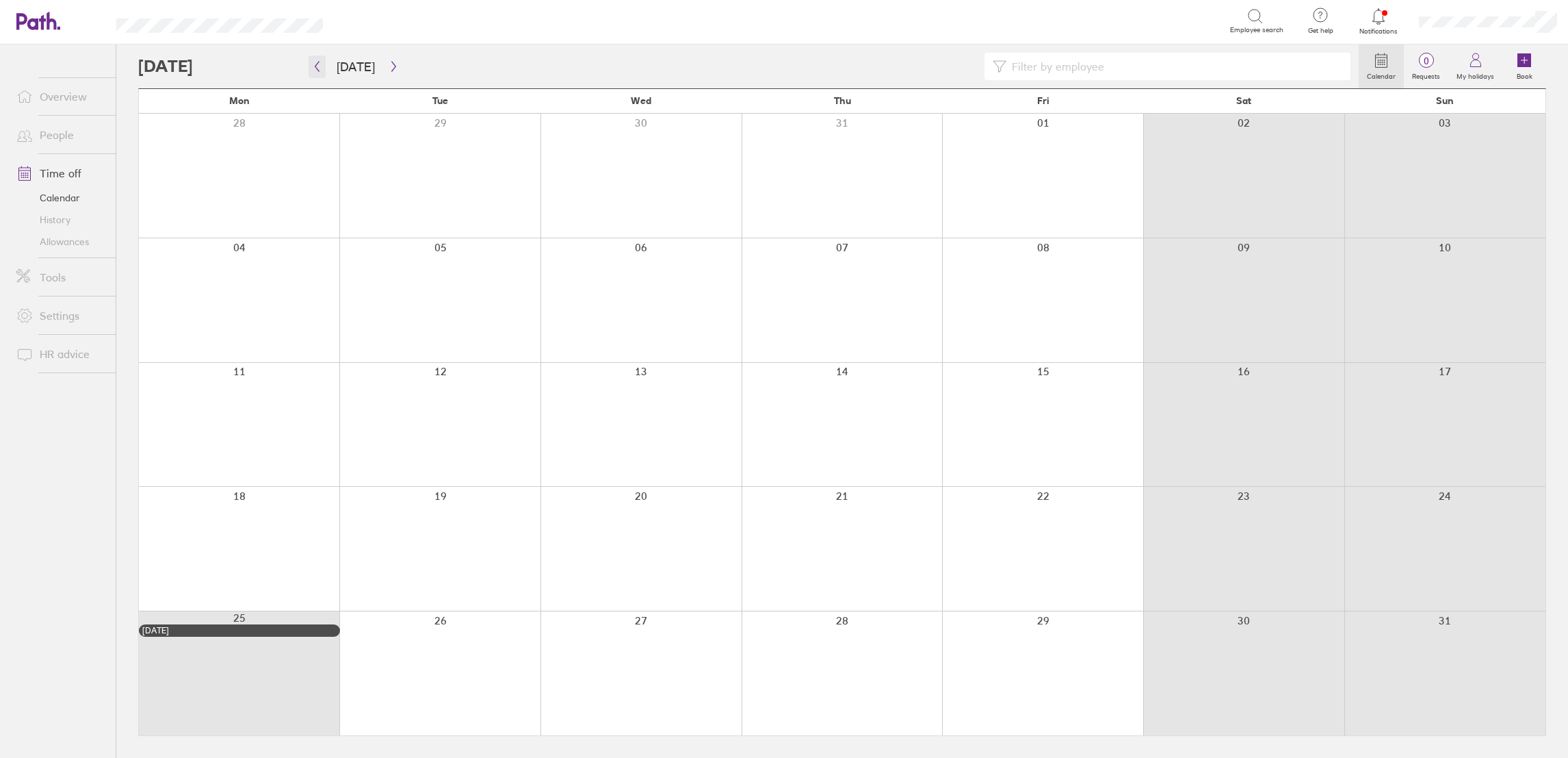
click at [317, 61] on icon "button" at bounding box center [317, 66] width 10 height 11
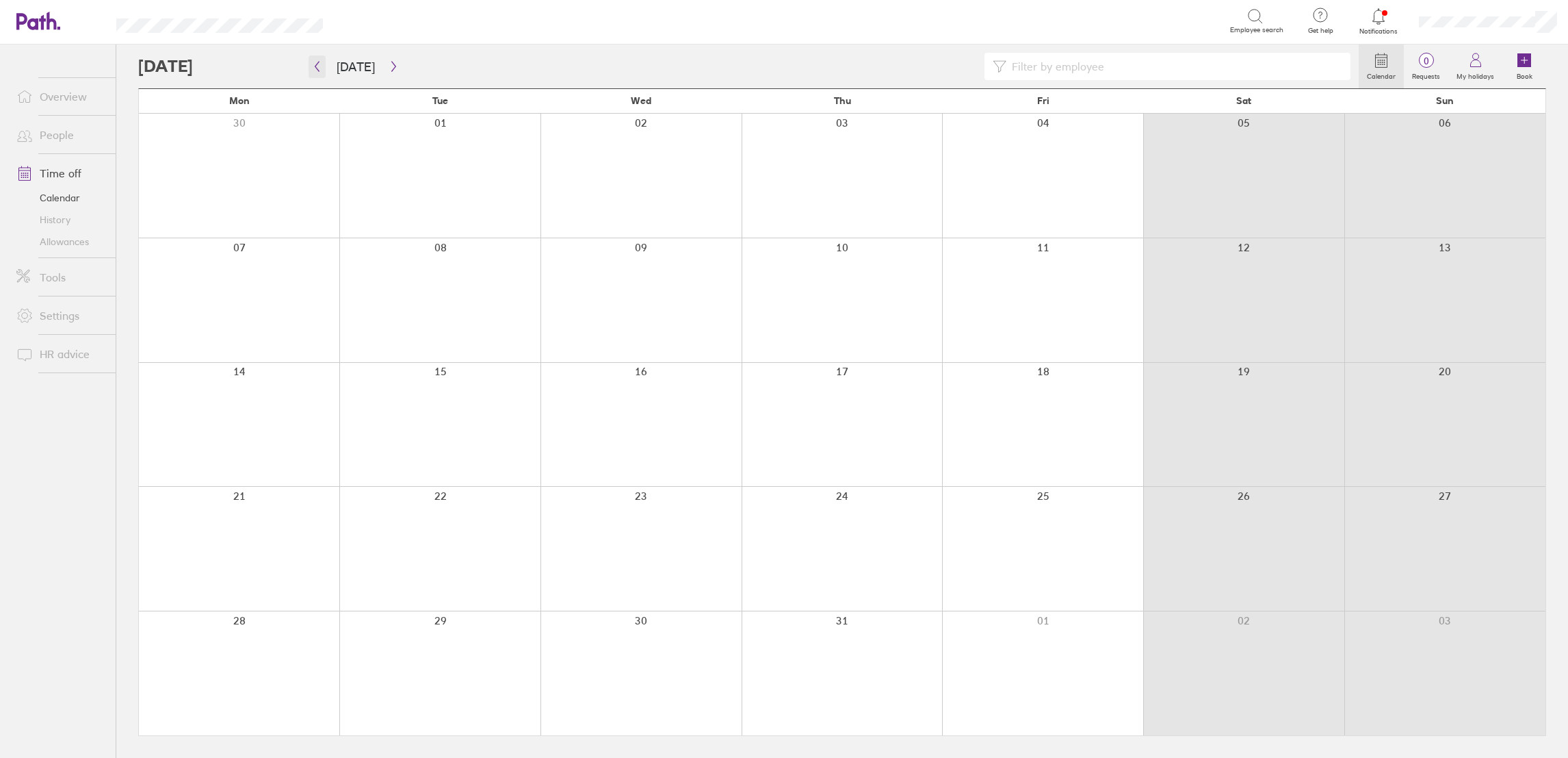
click at [317, 66] on icon "button" at bounding box center [317, 66] width 10 height 11
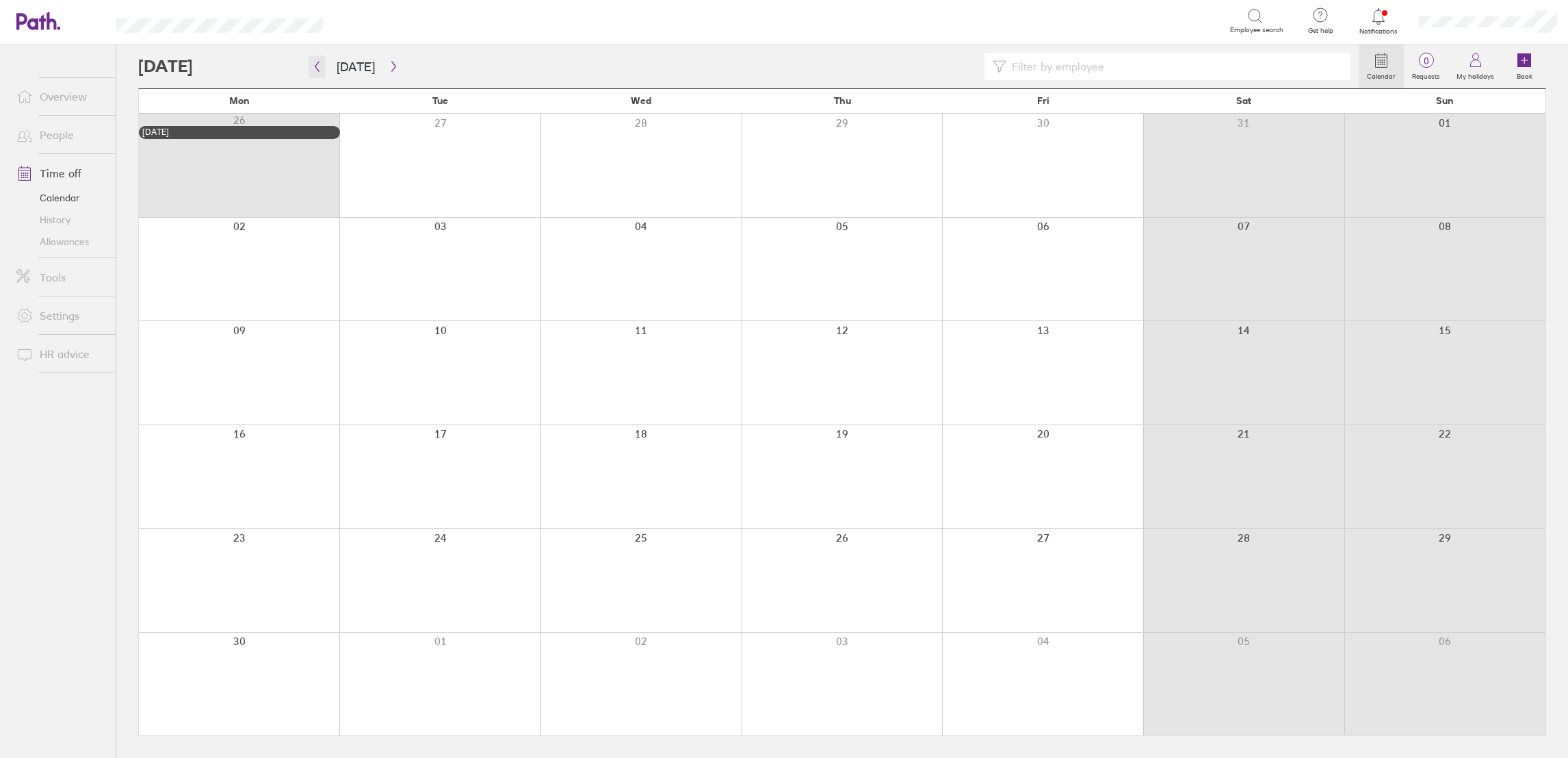
click at [317, 65] on icon "button" at bounding box center [317, 66] width 10 height 11
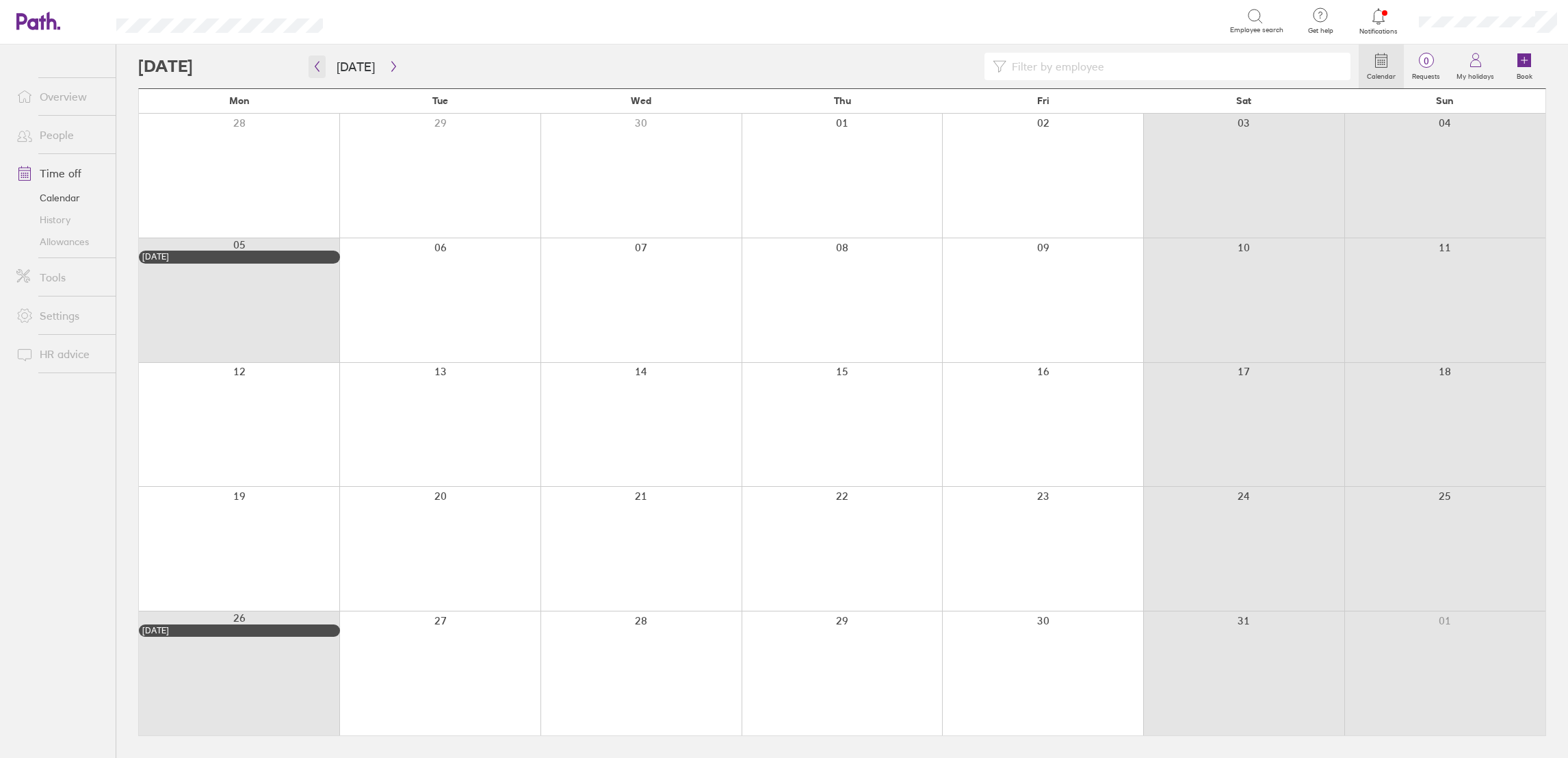
click at [322, 70] on button "button" at bounding box center [316, 67] width 17 height 23
